Goal: Task Accomplishment & Management: Manage account settings

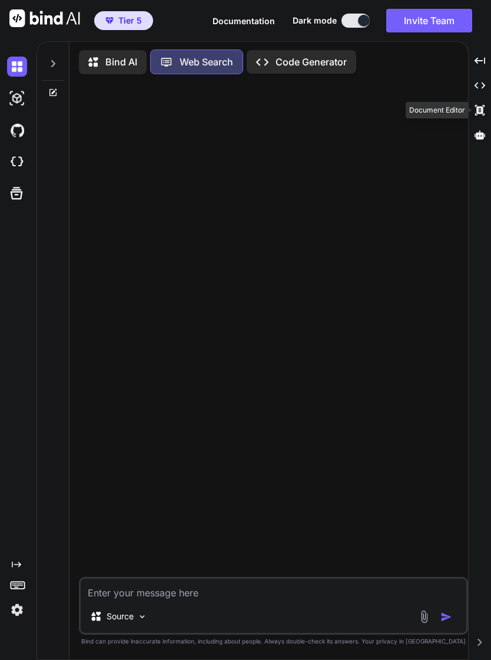
click at [478, 64] on icon at bounding box center [480, 60] width 11 height 6
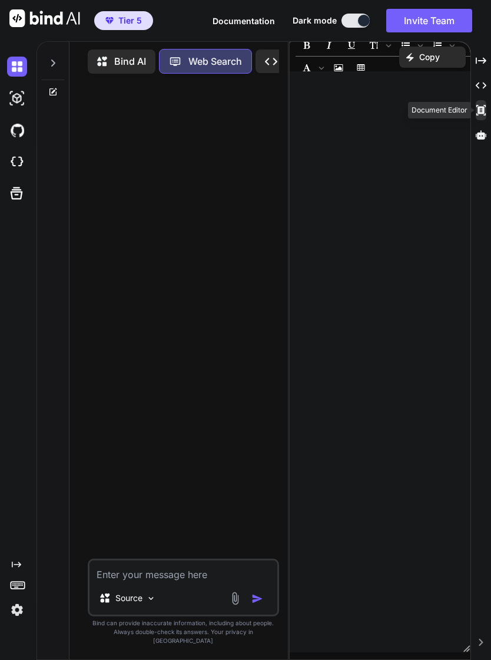
click at [442, 18] on button "Invite Team" at bounding box center [430, 21] width 86 height 24
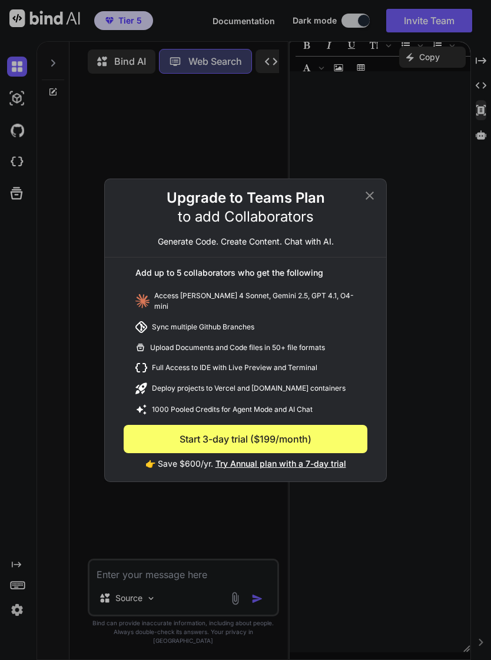
click at [375, 191] on icon at bounding box center [370, 196] width 14 height 14
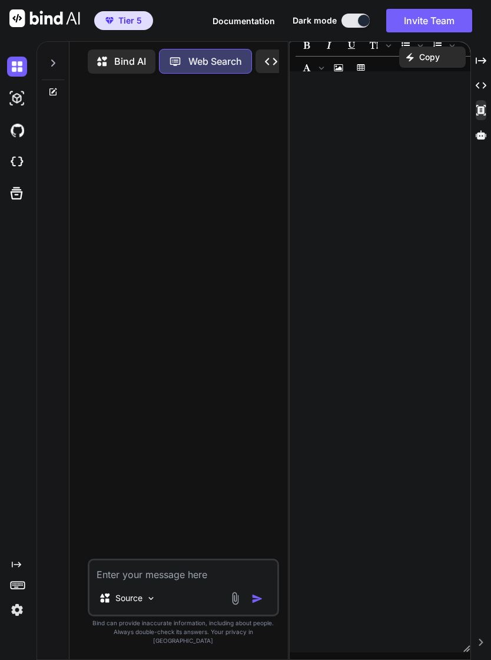
type textarea "x"
click at [426, 63] on div "Created with Pixso. Copy" at bounding box center [432, 57] width 67 height 21
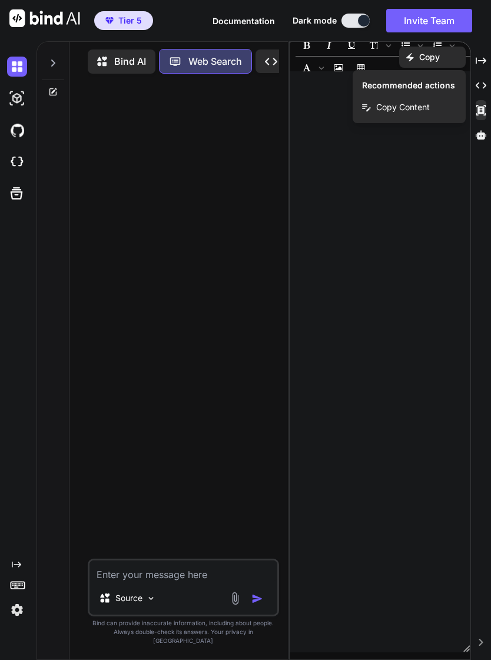
click at [434, 209] on div at bounding box center [380, 361] width 181 height 569
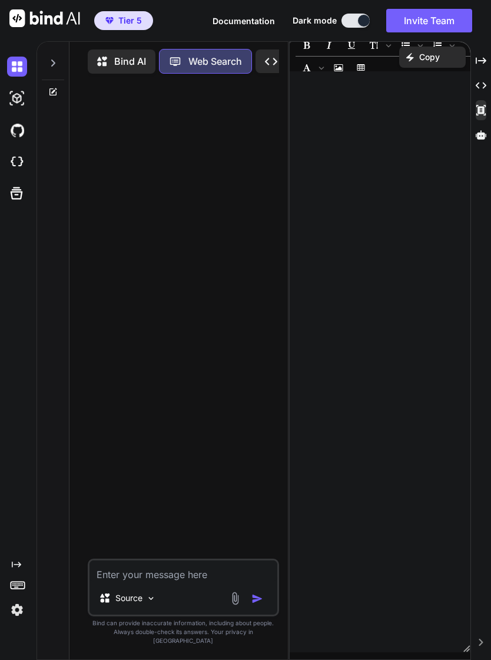
click at [323, 72] on div "﻿ XXXXXXXXXXXXXXXXXXXXXXXXXXXXXXXXXXXXXXXXXXXXXXXXXXXXXXXXXXXXXXXXXXXXXXXXXXXXX…" at bounding box center [380, 361] width 181 height 581
click at [329, 71] on button "Insert Image" at bounding box center [339, 68] width 20 height 20
click at [328, 241] on div "﻿" at bounding box center [380, 361] width 181 height 569
click at [317, 75] on div "XXXXXXXXXXXXXXXXXXXXXXXXXXXXXXXXXXXXXXXXXXXXXXXXXXXXXXXXXXXXXXXXXXXXXXXXXXXXXXX…" at bounding box center [380, 361] width 181 height 581
click at [326, 71] on span "Font family" at bounding box center [321, 67] width 9 height 19
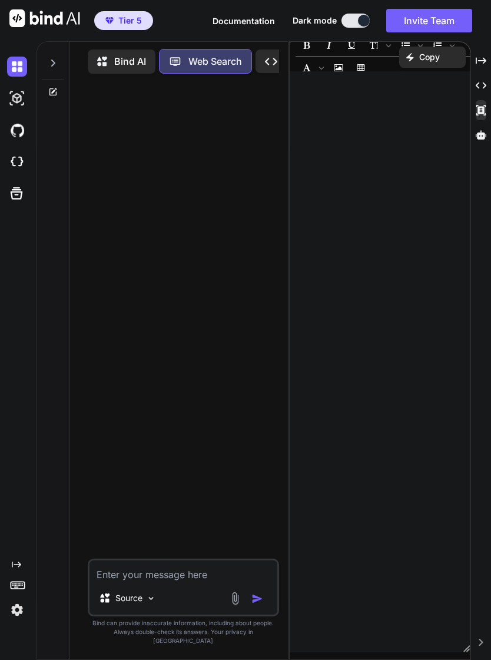
click at [442, 297] on div "﻿" at bounding box center [380, 361] width 181 height 569
click at [408, 44] on icon "Insert Unordered List" at bounding box center [406, 45] width 8 height 8
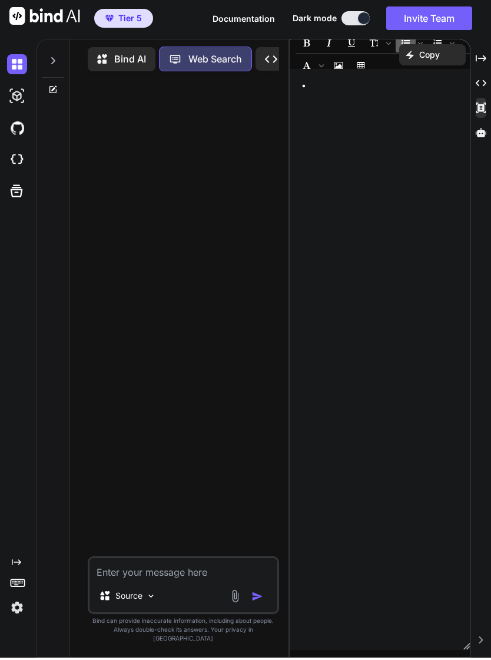
click at [441, 41] on icon "Insert Ordered List" at bounding box center [438, 45] width 8 height 8
click at [422, 42] on icon "Insert Unordered List" at bounding box center [421, 45] width 6 height 6
click at [453, 42] on icon "Insert Ordered List" at bounding box center [453, 45] width 6 height 6
click at [434, 279] on div "﻿ ﻿ ﻿" at bounding box center [380, 361] width 181 height 569
click at [437, 260] on div "﻿ ﻿ ﻿" at bounding box center [380, 361] width 181 height 569
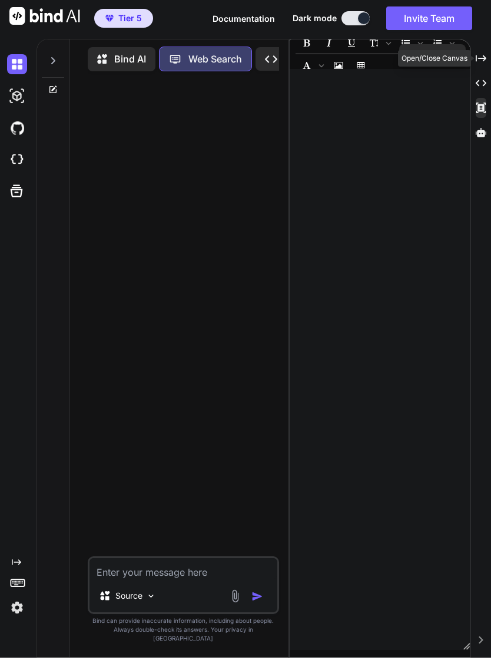
click at [486, 57] on icon "Created with Pixso." at bounding box center [481, 60] width 11 height 11
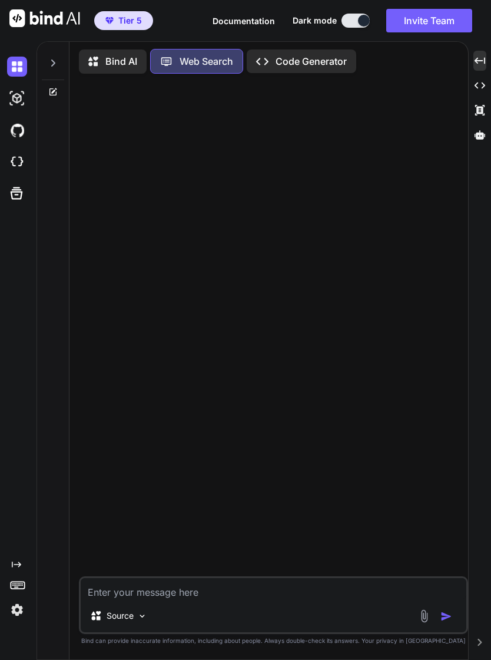
click at [54, 92] on icon at bounding box center [53, 90] width 5 height 5
click at [57, 93] on icon at bounding box center [52, 91] width 7 height 7
click at [52, 95] on icon at bounding box center [52, 91] width 7 height 7
click at [54, 64] on icon at bounding box center [53, 63] width 4 height 7
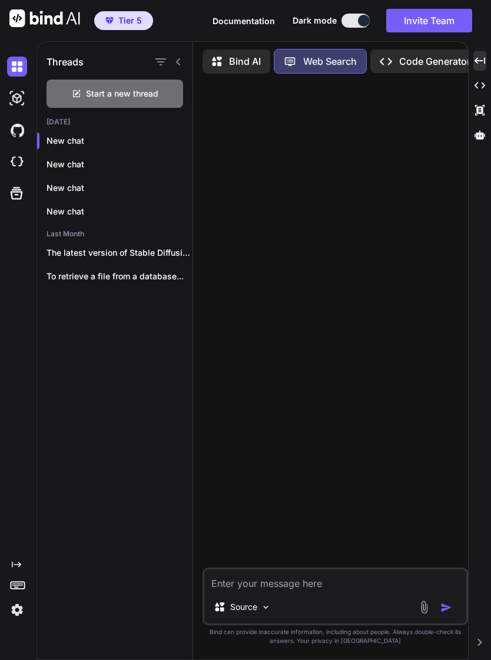
click at [183, 137] on icon "button" at bounding box center [179, 140] width 7 height 7
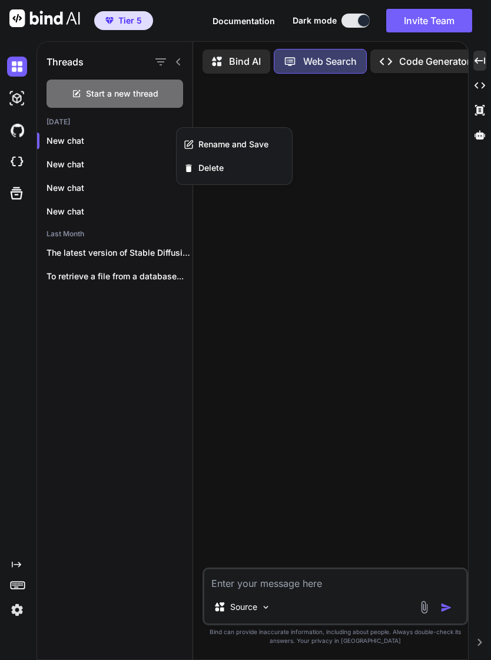
click at [223, 171] on span "Delete" at bounding box center [211, 168] width 25 height 12
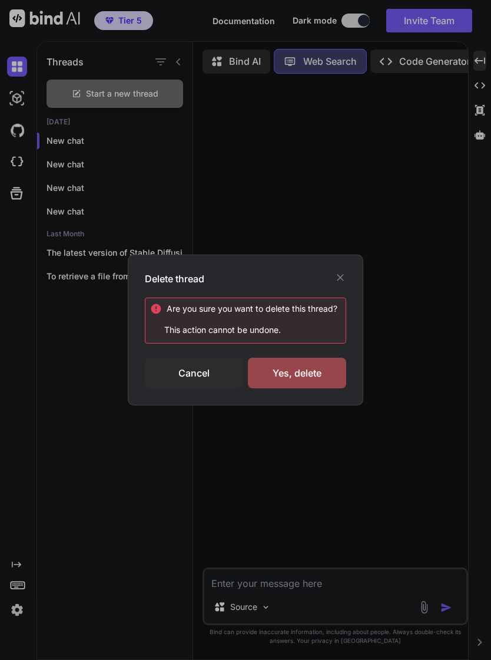
click at [321, 374] on div "Yes, delete" at bounding box center [297, 373] width 98 height 31
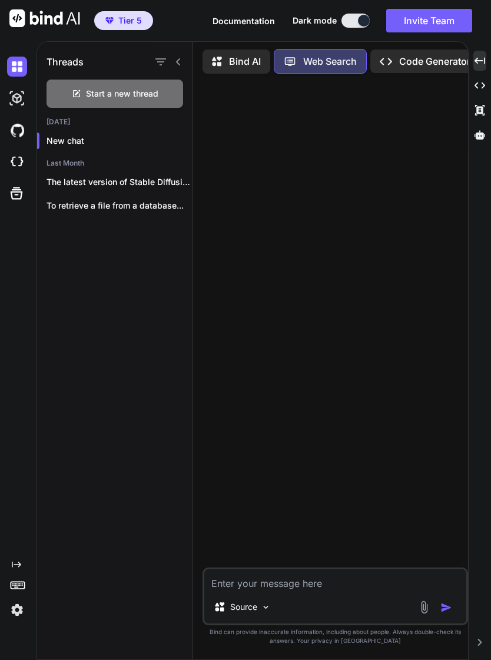
click at [117, 135] on p "New chat" at bounding box center [120, 141] width 146 height 12
click at [181, 137] on icon "button" at bounding box center [179, 140] width 7 height 7
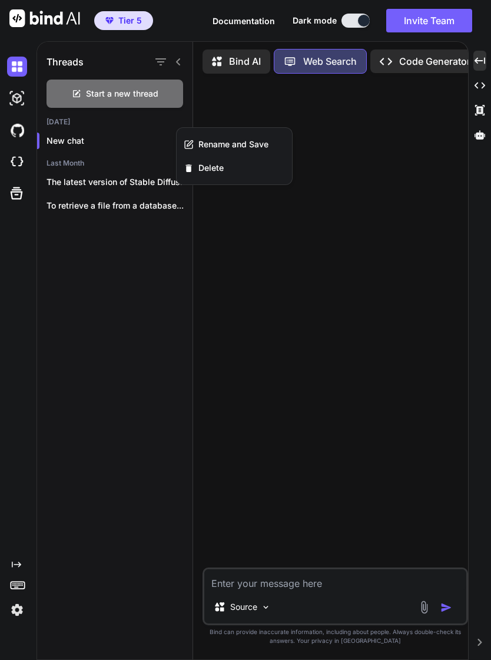
click at [226, 167] on div "Delete" at bounding box center [234, 168] width 115 height 24
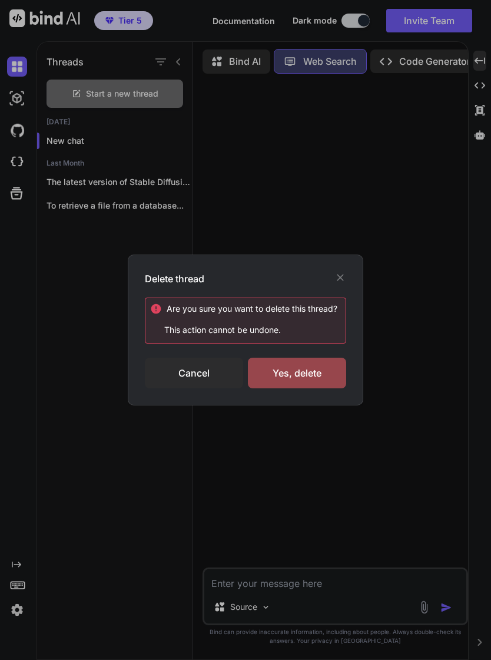
click at [313, 373] on div "Yes, delete" at bounding box center [297, 373] width 98 height 31
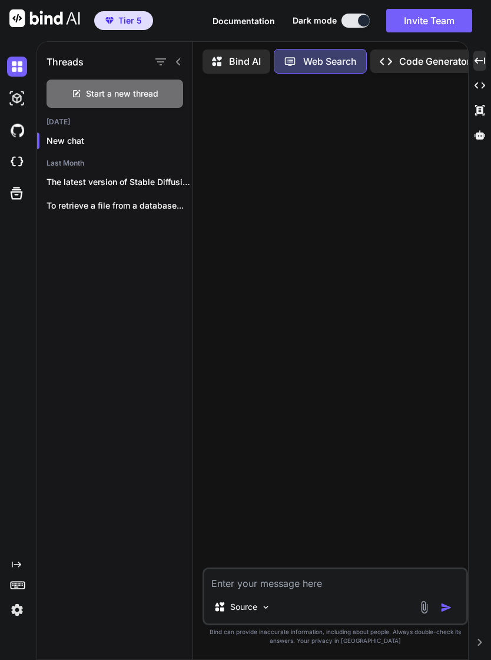
scroll to position [5, 0]
